Goal: Transaction & Acquisition: Purchase product/service

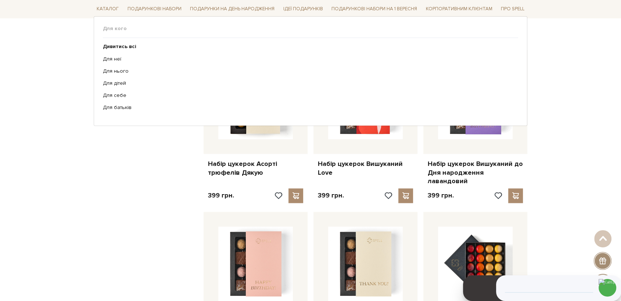
scroll to position [872, 0]
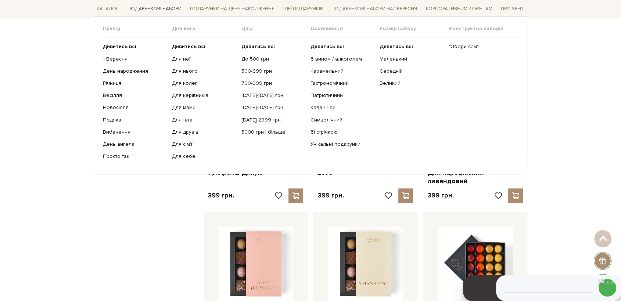
click at [162, 7] on link "Подарункові набори" at bounding box center [154, 9] width 60 height 11
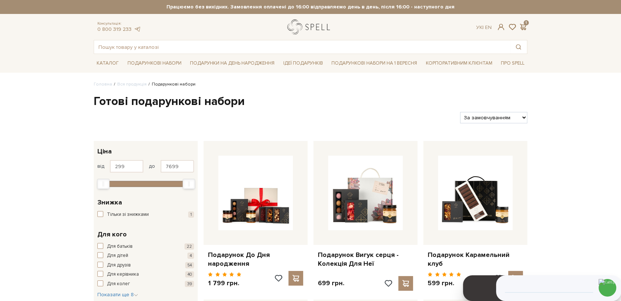
click at [320, 32] on link "logo" at bounding box center [310, 26] width 46 height 15
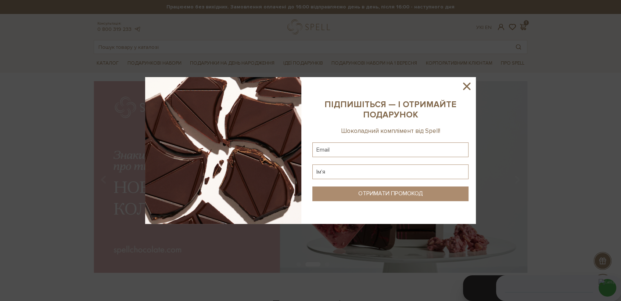
drag, startPoint x: 470, startPoint y: 83, endPoint x: 240, endPoint y: 56, distance: 231.8
click at [463, 83] on icon at bounding box center [466, 86] width 12 height 12
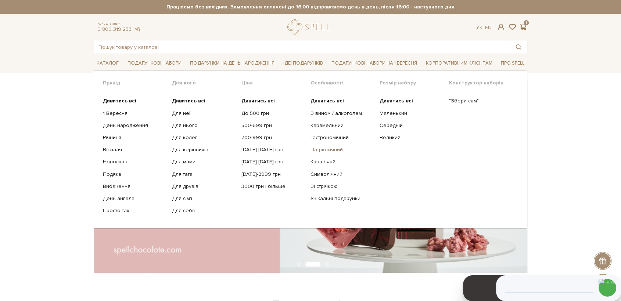
click at [339, 148] on link "Патріотичний" at bounding box center [342, 150] width 64 height 7
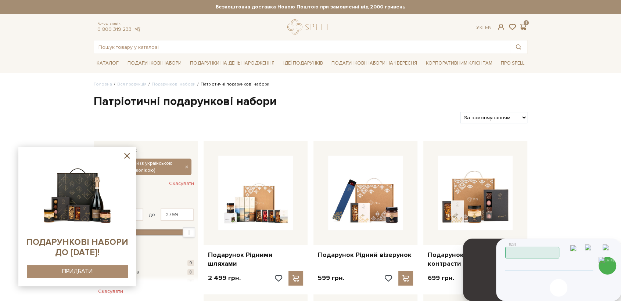
drag, startPoint x: 554, startPoint y: 268, endPoint x: 557, endPoint y: 264, distance: 4.9
click at [554, 266] on input "tel" at bounding box center [548, 266] width 75 height 9
type input "[PHONE_NUMBER]"
click at [608, 266] on img at bounding box center [607, 266] width 18 height 18
